Goal: Communication & Community: Answer question/provide support

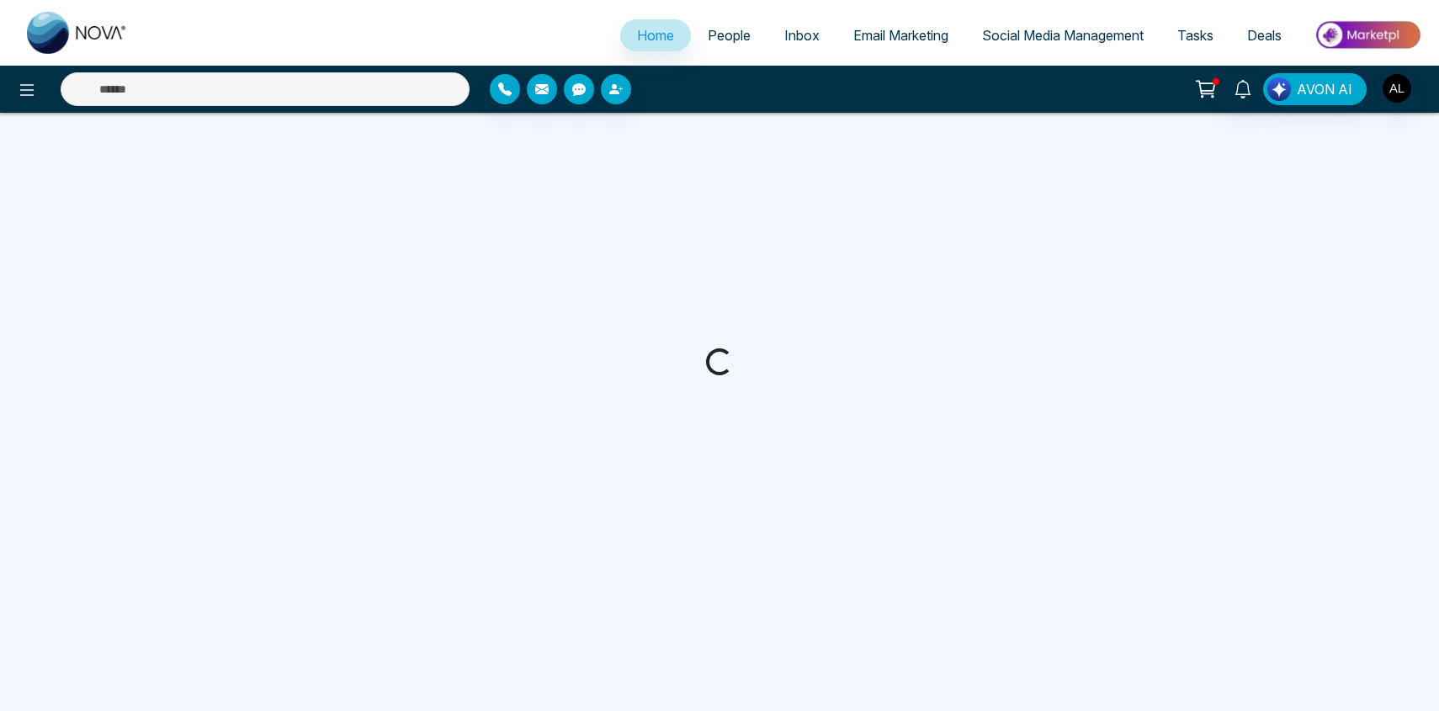
select select "*"
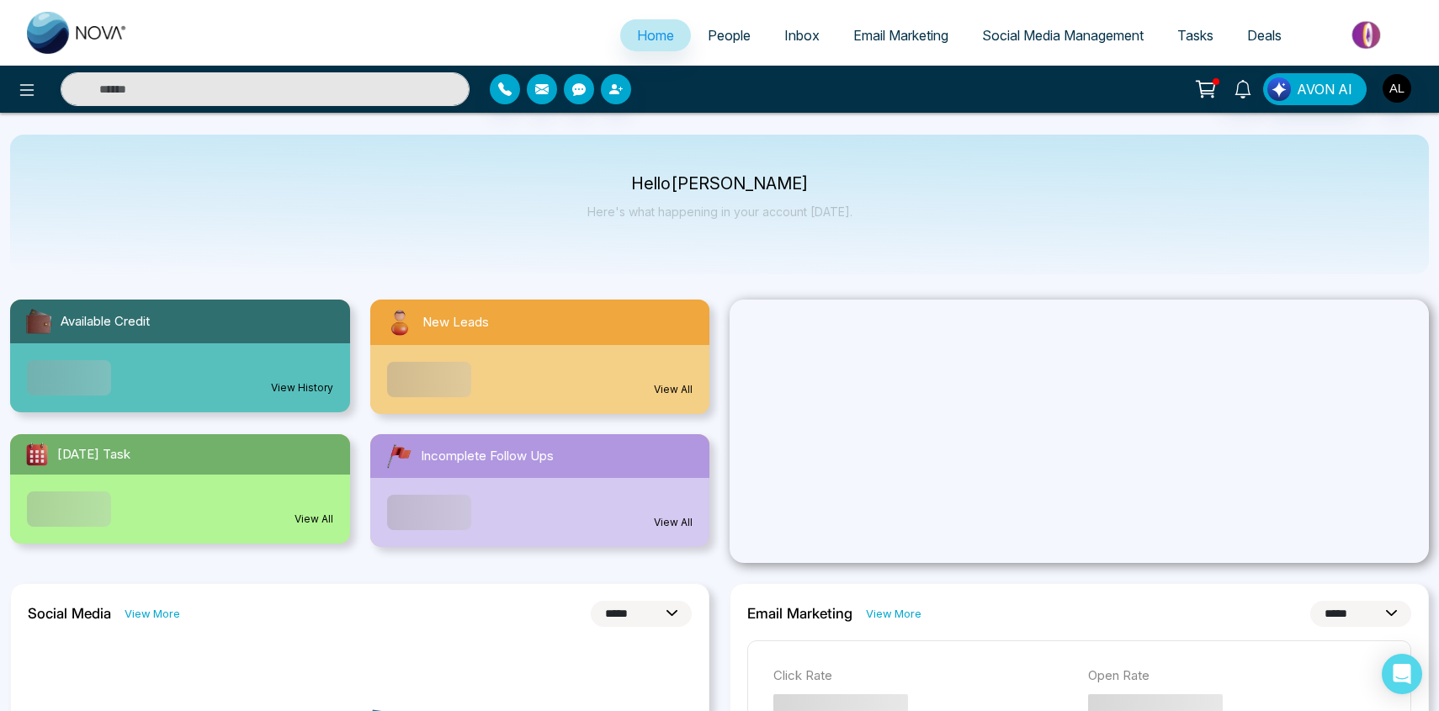
click at [699, 25] on link "People" at bounding box center [729, 35] width 77 height 32
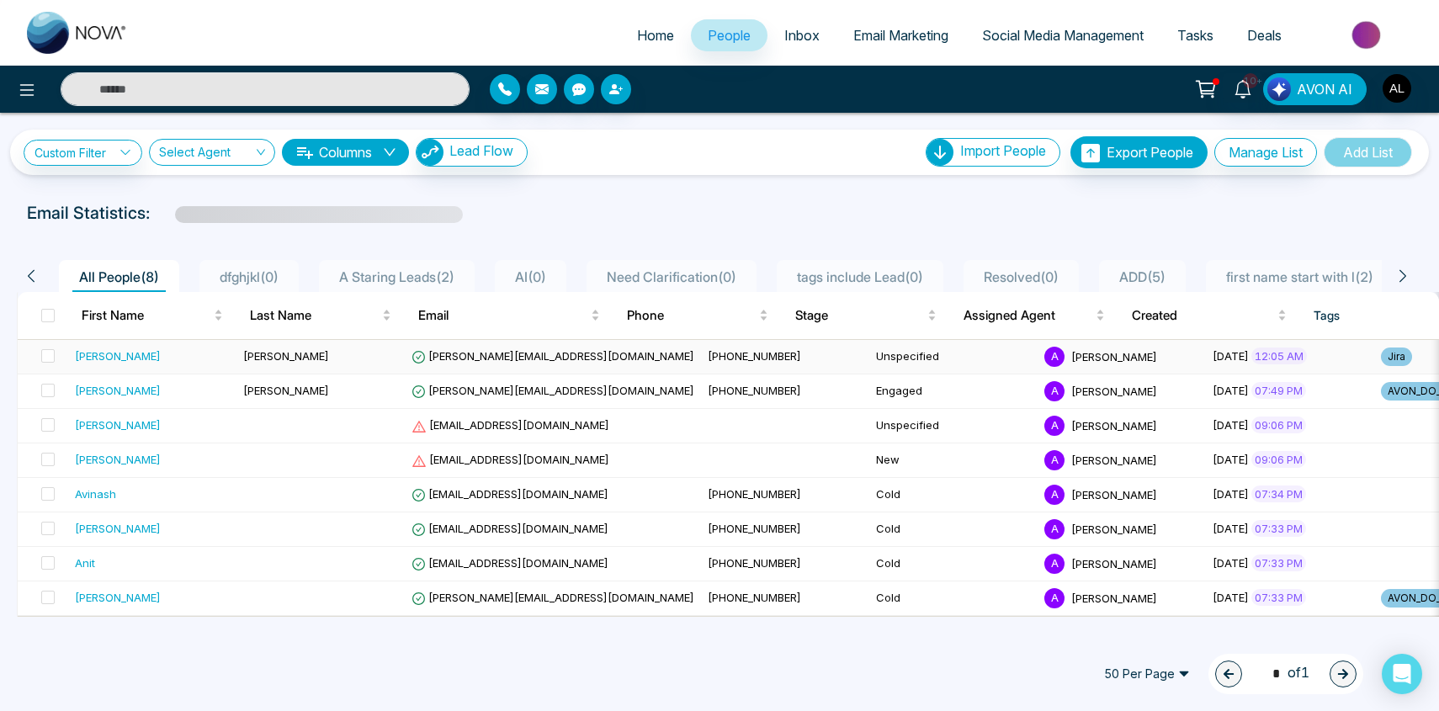
click at [90, 347] on td "[PERSON_NAME]" at bounding box center [152, 357] width 168 height 35
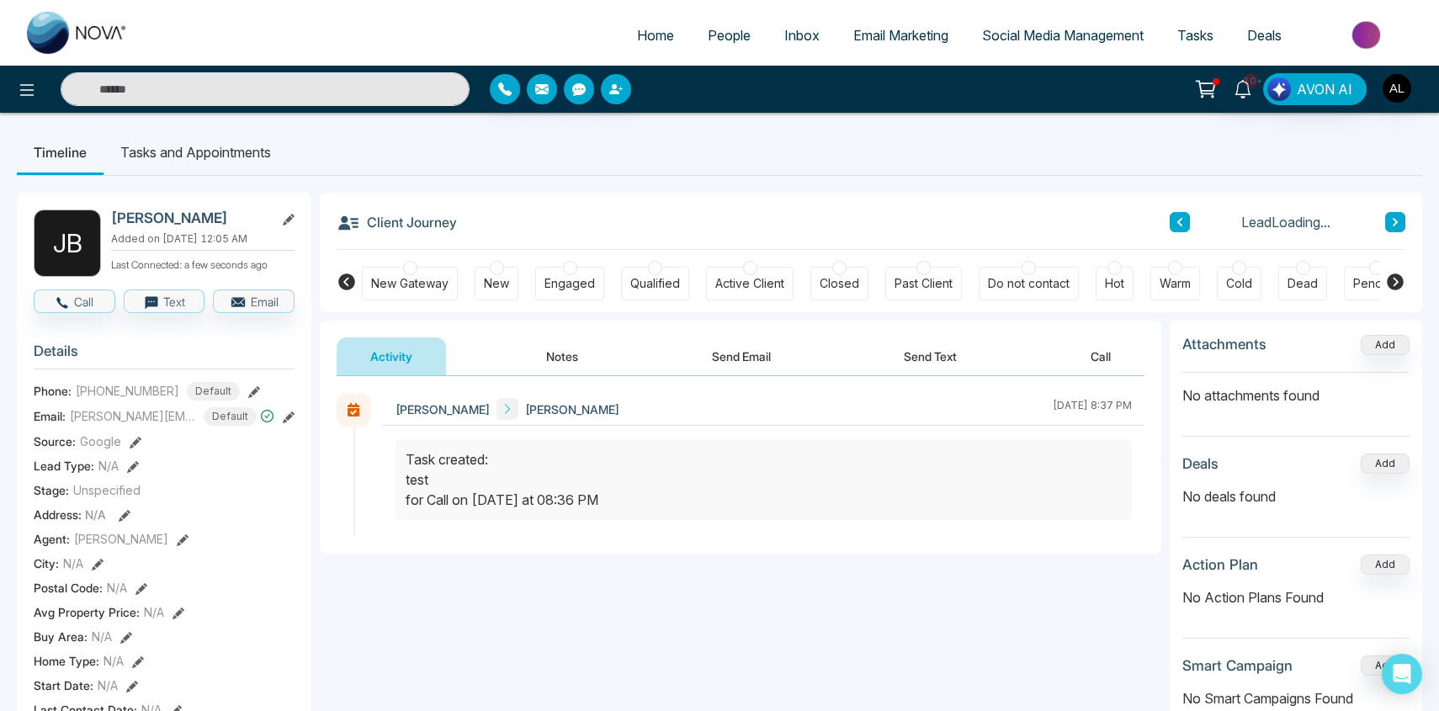
click at [232, 162] on li "Tasks and Appointments" at bounding box center [196, 152] width 184 height 45
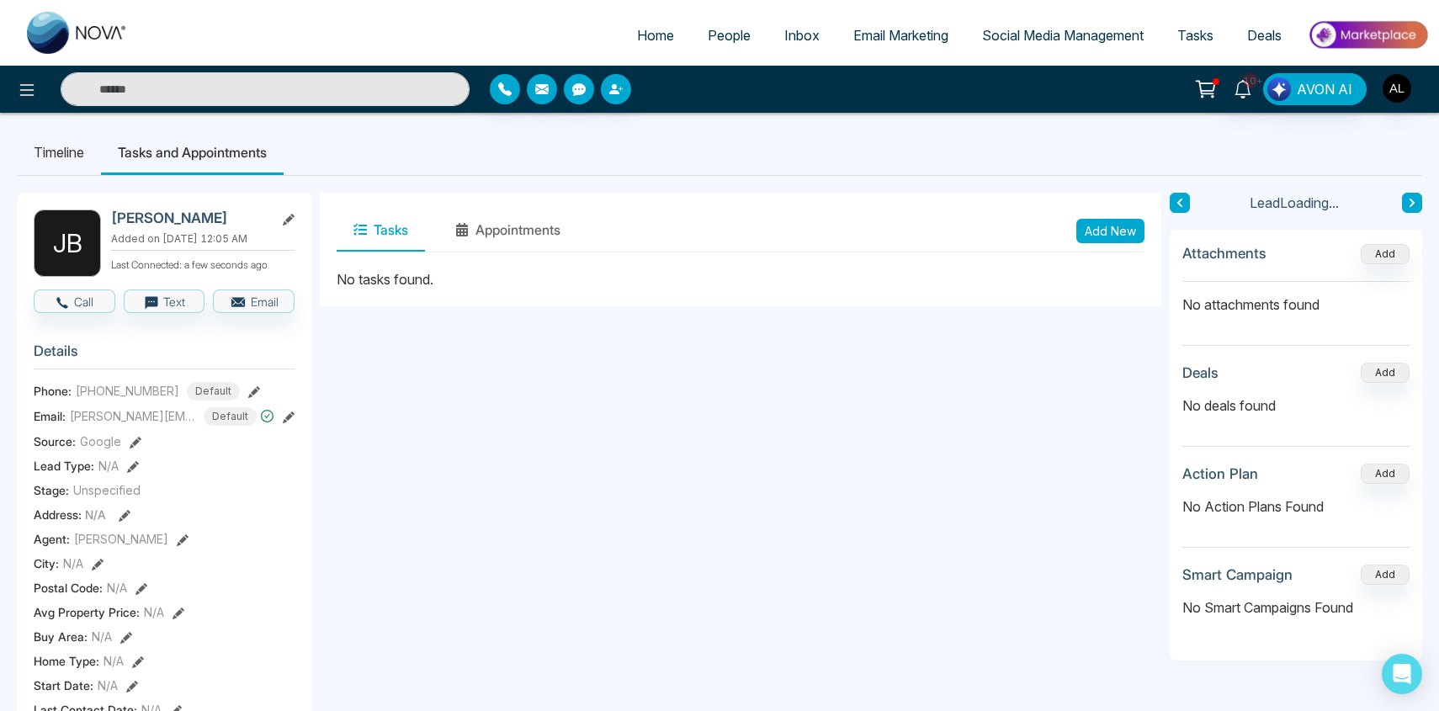
click at [88, 153] on li "Timeline" at bounding box center [59, 152] width 84 height 45
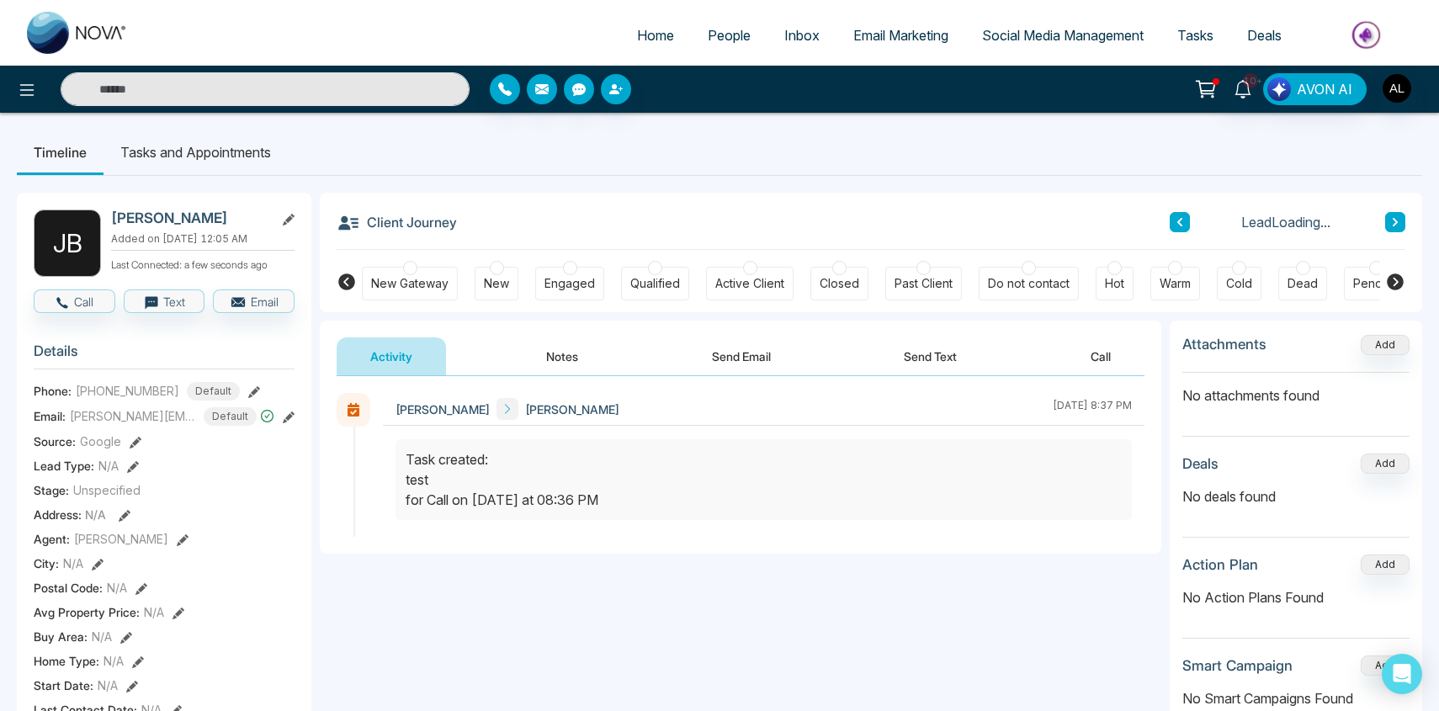
click at [551, 365] on button "Notes" at bounding box center [562, 356] width 99 height 38
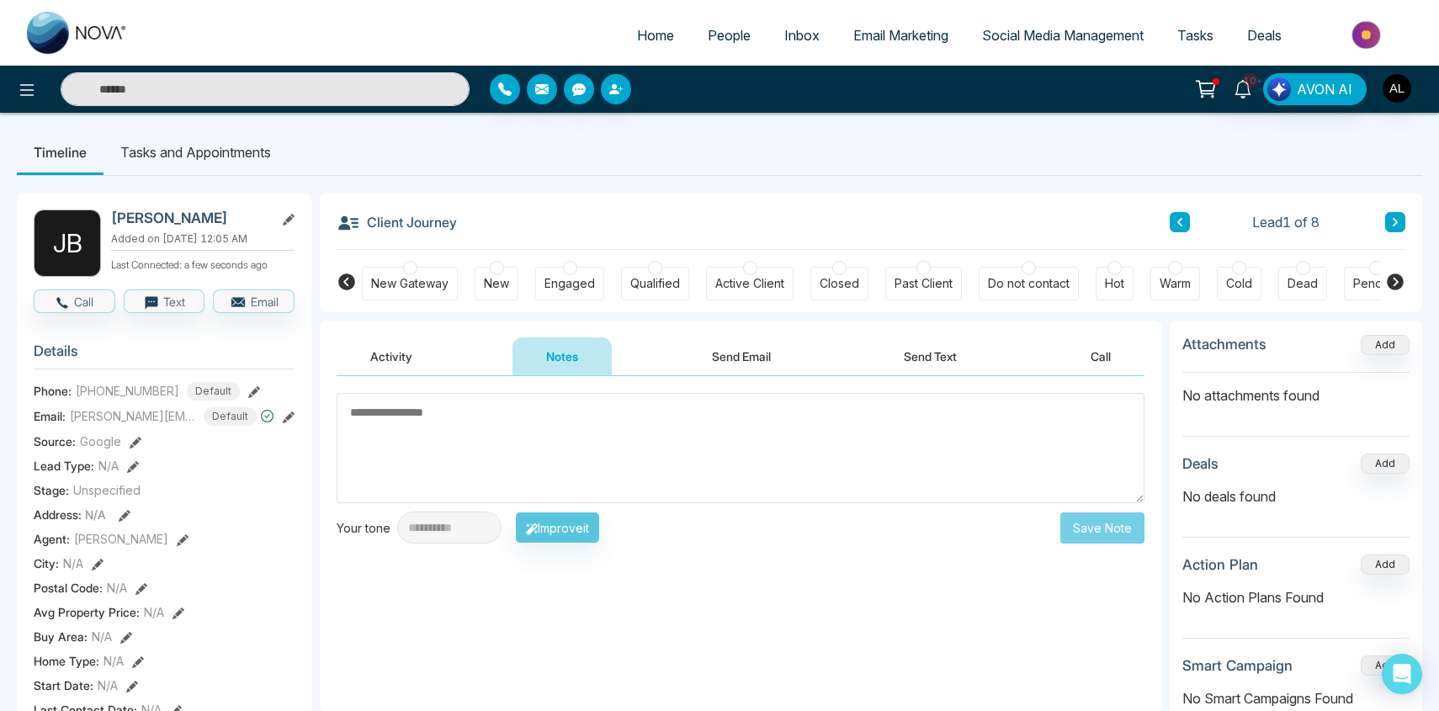
click at [625, 491] on textarea at bounding box center [741, 448] width 808 height 110
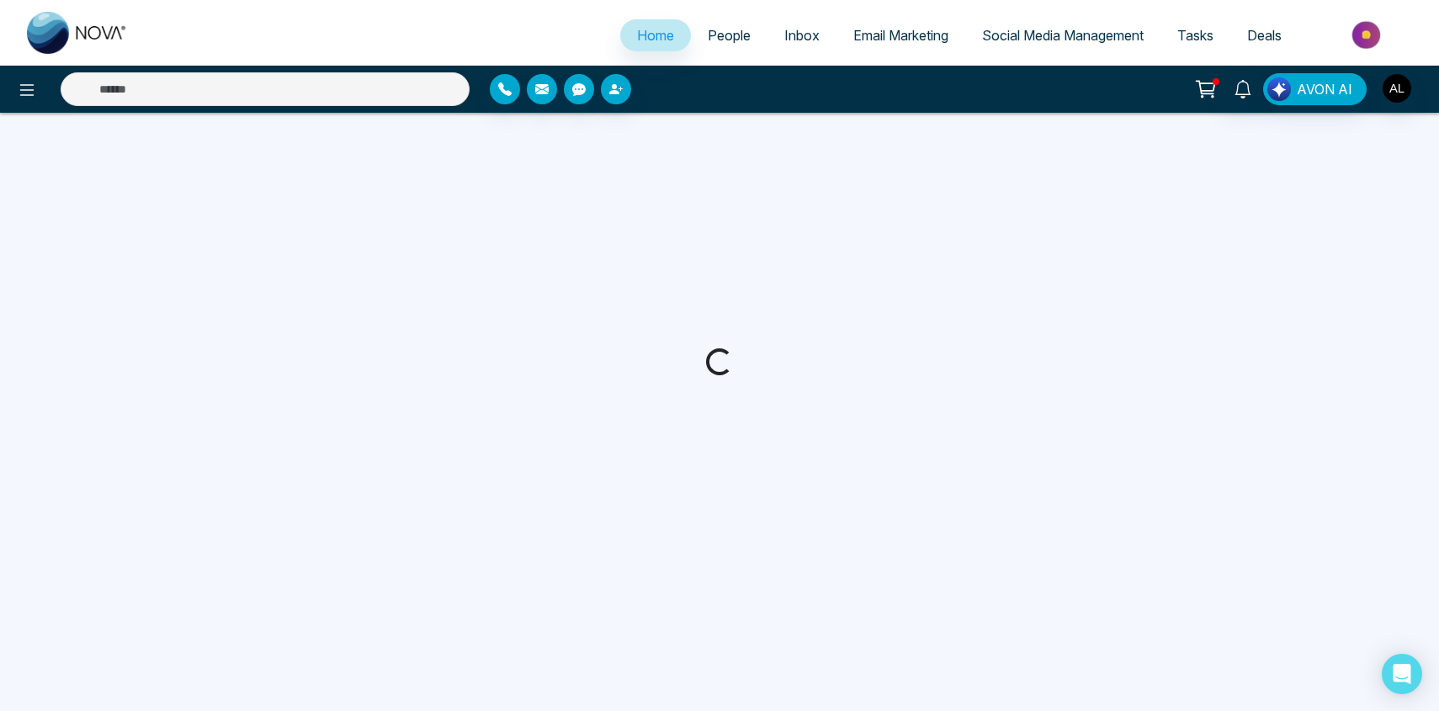
select select "*"
